Goal: Use online tool/utility: Use online tool/utility

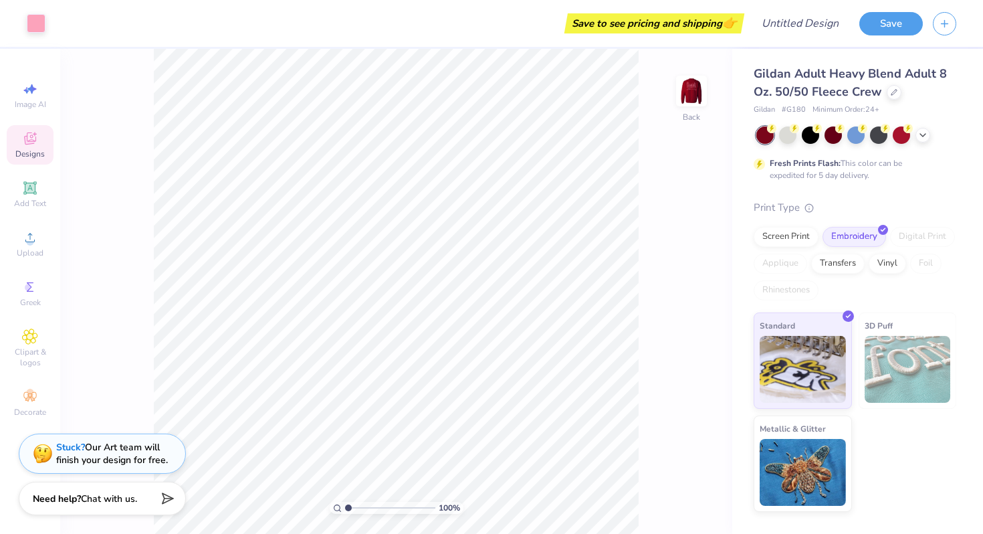
click at [33, 150] on span "Designs" at bounding box center [29, 153] width 29 height 11
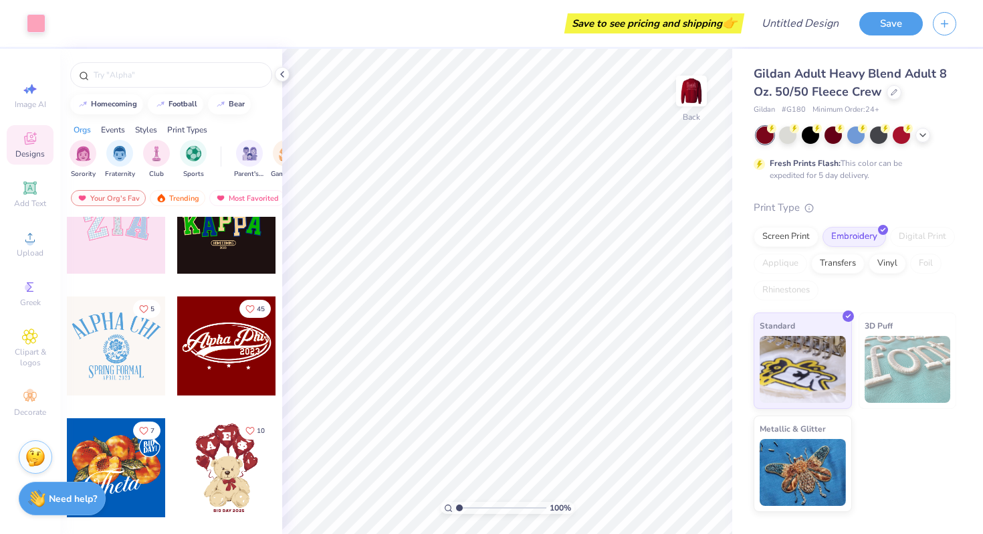
scroll to position [177, 0]
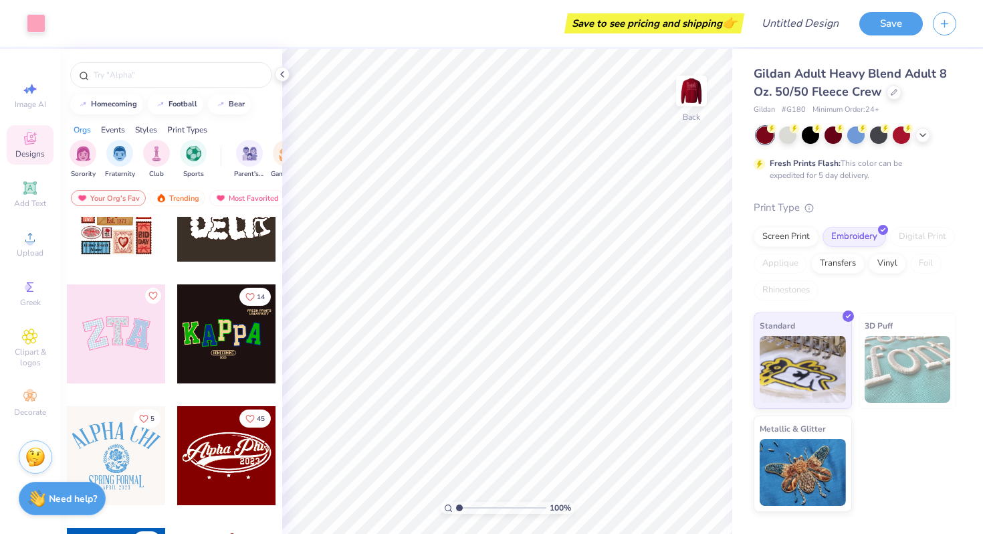
click at [225, 357] on div at bounding box center [226, 333] width 99 height 99
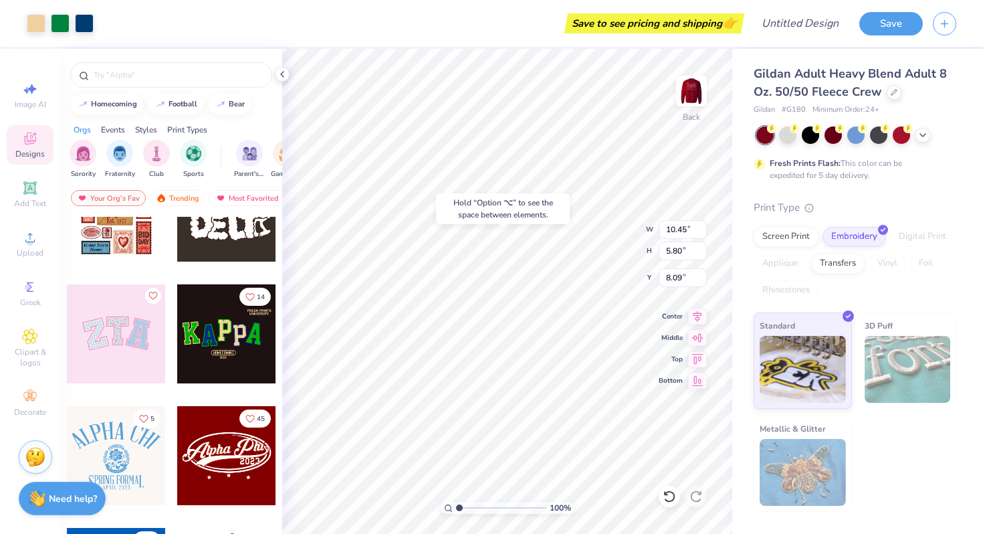
type input "8.09"
type input "10.02"
type input "3.17"
type input "3.00"
type input "3.46"
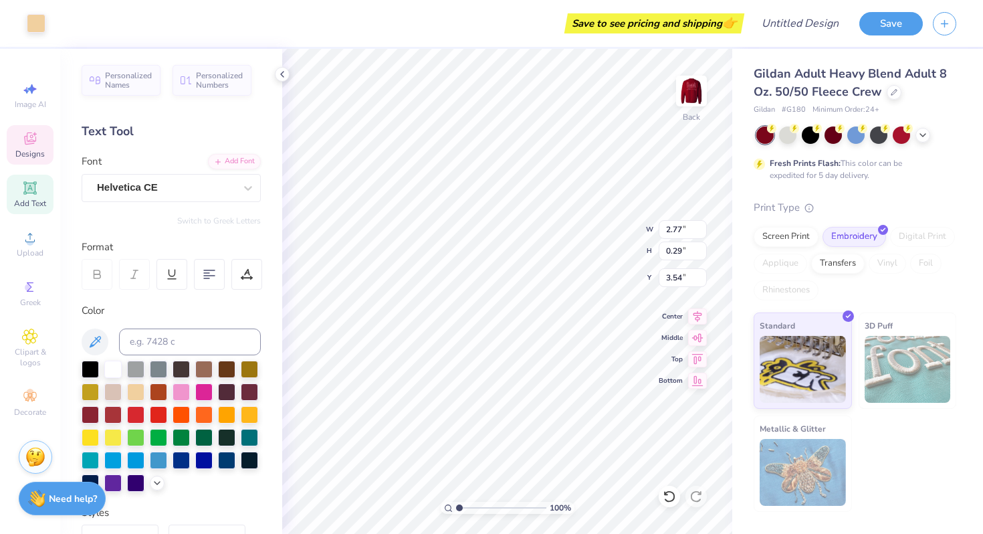
type input "3.54"
